Goal: Check status: Check status

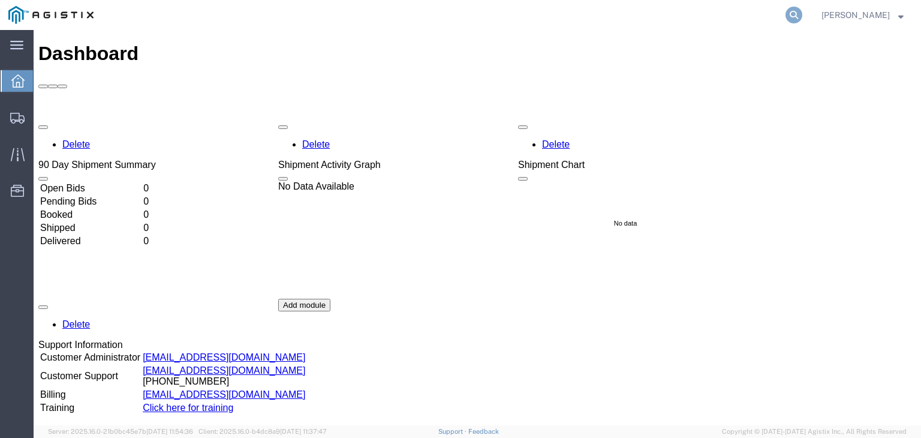
click at [796, 14] on icon at bounding box center [794, 15] width 17 height 17
type input "56488077"
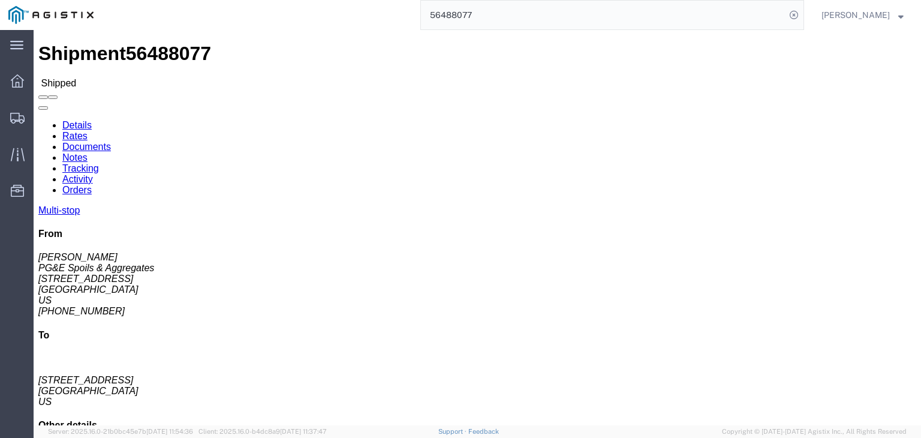
click link "Documents"
